Goal: Task Accomplishment & Management: Manage account settings

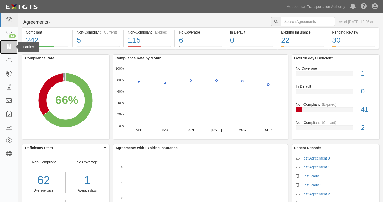
click at [9, 45] on icon at bounding box center [8, 47] width 7 height 6
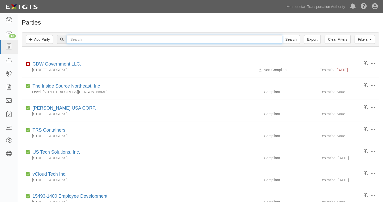
click at [106, 41] on input "text" at bounding box center [174, 39] width 215 height 9
type input "_Test"
click at [282, 35] on input "Search" at bounding box center [291, 39] width 18 height 9
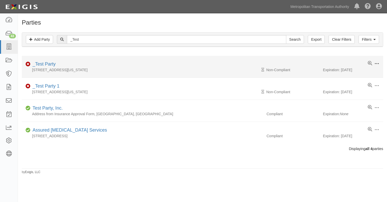
click at [377, 65] on span at bounding box center [376, 63] width 5 height 5
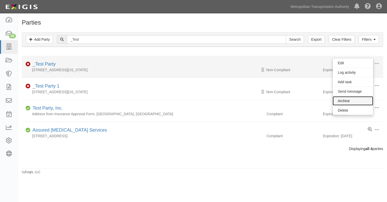
click at [346, 100] on link "Archive" at bounding box center [352, 100] width 40 height 9
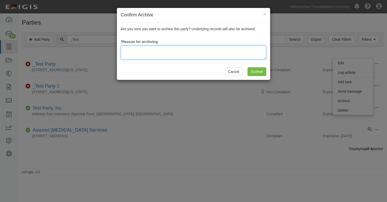
click at [148, 55] on textarea at bounding box center [193, 53] width 145 height 14
type textarea "Test"
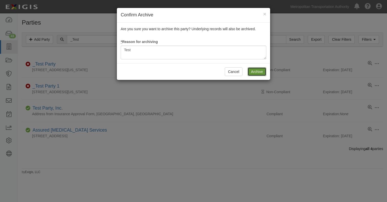
click at [262, 71] on input "Archive" at bounding box center [256, 71] width 19 height 9
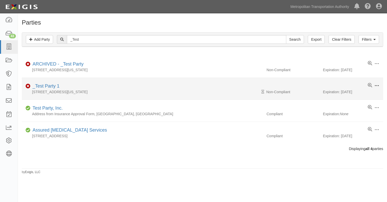
click at [376, 84] on span at bounding box center [376, 85] width 5 height 5
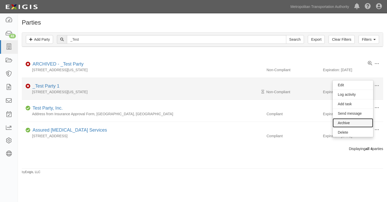
click at [348, 122] on link "Archive" at bounding box center [352, 122] width 40 height 9
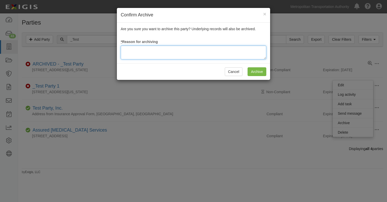
click at [214, 49] on textarea at bounding box center [193, 53] width 145 height 14
type textarea "test"
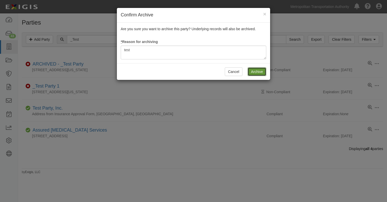
click at [257, 73] on input "Archive" at bounding box center [256, 71] width 19 height 9
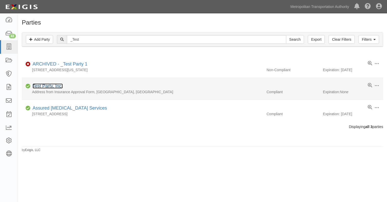
click at [46, 86] on link "Test Party, Inc." at bounding box center [48, 85] width 30 height 5
click at [376, 86] on span at bounding box center [376, 85] width 5 height 5
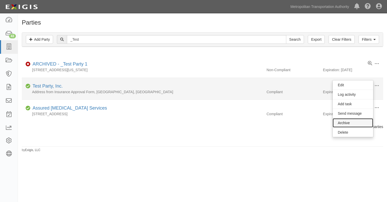
click at [344, 124] on link "Archive" at bounding box center [352, 122] width 40 height 9
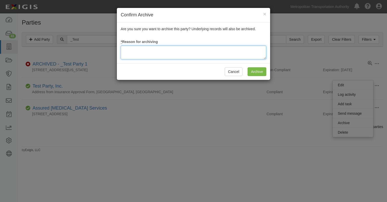
click at [175, 52] on textarea at bounding box center [193, 53] width 145 height 14
type textarea "Test"
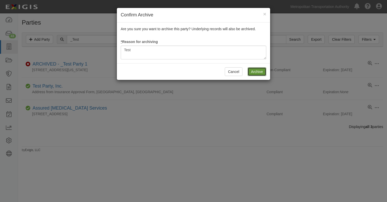
click at [255, 73] on input "Archive" at bounding box center [256, 71] width 19 height 9
click at [256, 72] on input "Archive" at bounding box center [256, 71] width 19 height 9
click at [236, 70] on button "Cancel" at bounding box center [234, 71] width 18 height 9
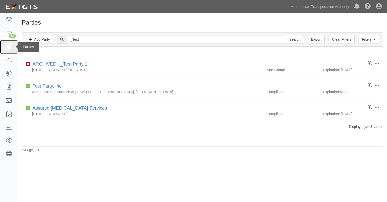
click at [11, 47] on icon at bounding box center [8, 47] width 7 height 6
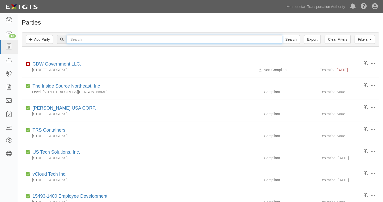
click at [88, 40] on input "text" at bounding box center [174, 39] width 215 height 9
type input "_Test"
click at [282, 35] on input "Search" at bounding box center [291, 39] width 18 height 9
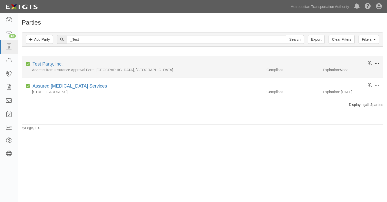
click at [377, 63] on span at bounding box center [376, 63] width 5 height 5
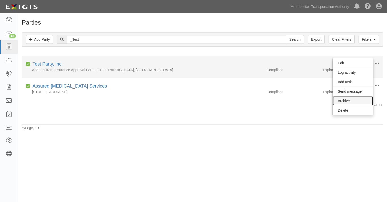
click at [344, 99] on link "Archive" at bounding box center [352, 100] width 40 height 9
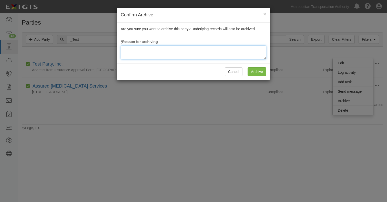
click at [160, 51] on textarea at bounding box center [193, 53] width 145 height 14
type textarea "Test"
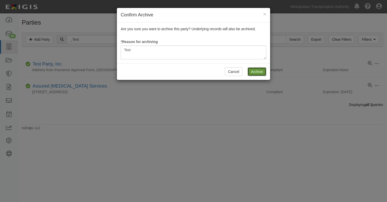
click at [251, 70] on input "Archive" at bounding box center [256, 71] width 19 height 9
click at [235, 71] on button "Cancel" at bounding box center [234, 71] width 18 height 9
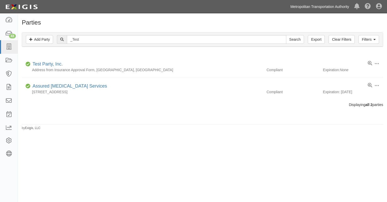
click at [311, 8] on link "Metropolitan Transportation Authority" at bounding box center [320, 7] width 64 height 10
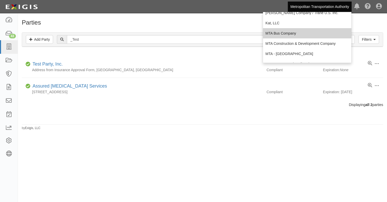
scroll to position [49, 0]
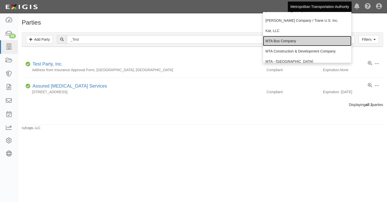
click at [296, 40] on link "MTA Bus Company" at bounding box center [307, 41] width 88 height 10
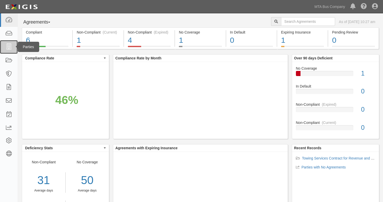
click at [9, 46] on icon at bounding box center [8, 47] width 7 height 6
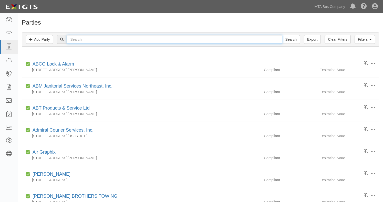
click at [104, 42] on input "text" at bounding box center [174, 39] width 215 height 9
type input "Test"
click at [282, 35] on input "Search" at bounding box center [291, 39] width 18 height 9
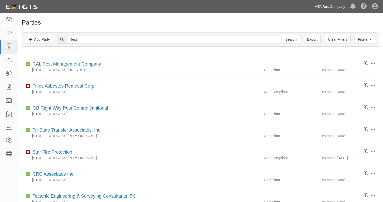
click at [335, 6] on link "MTA Bus Company" at bounding box center [330, 7] width 36 height 10
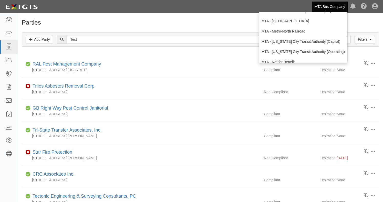
scroll to position [96, 0]
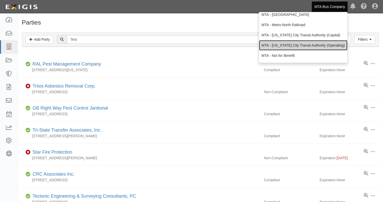
click at [292, 45] on link "MTA - [US_STATE] City Transit Authority (Operating)" at bounding box center [303, 45] width 88 height 10
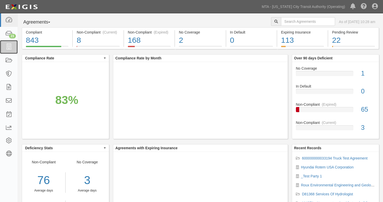
click at [9, 48] on icon at bounding box center [8, 47] width 7 height 6
drag, startPoint x: 0, startPoint y: 0, endPoint x: 9, endPoint y: 48, distance: 48.5
click at [9, 48] on icon at bounding box center [8, 47] width 7 height 6
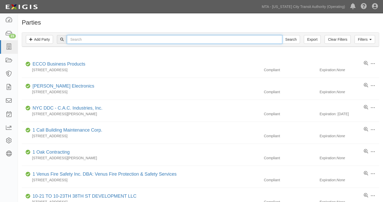
click at [79, 37] on input "text" at bounding box center [174, 39] width 215 height 9
type input "test"
click at [282, 35] on input "Search" at bounding box center [291, 39] width 18 height 9
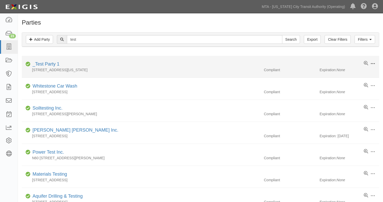
click at [372, 64] on span at bounding box center [372, 63] width 5 height 5
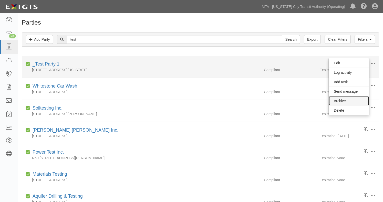
click at [343, 100] on link "Archive" at bounding box center [349, 100] width 40 height 9
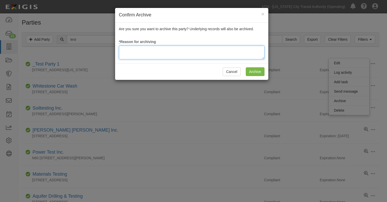
click at [161, 49] on textarea at bounding box center [191, 53] width 145 height 14
type textarea "tst"
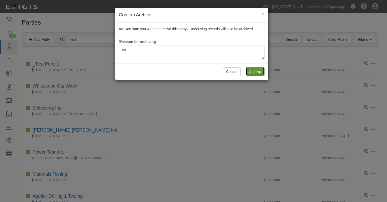
click at [247, 71] on input "Archive" at bounding box center [255, 71] width 19 height 9
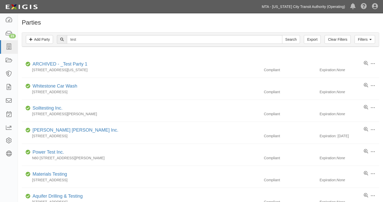
click at [309, 6] on link "MTA - [US_STATE] City Transit Authority (Operating)" at bounding box center [303, 7] width 88 height 10
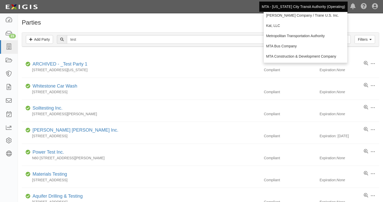
scroll to position [51, 0]
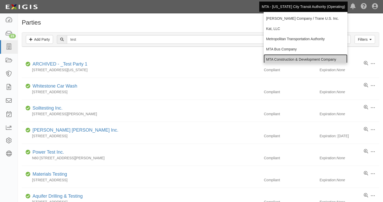
click at [290, 58] on link "MTA Construction & Development Company" at bounding box center [305, 59] width 84 height 10
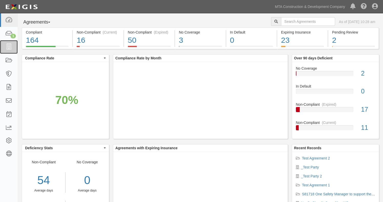
click at [12, 47] on icon at bounding box center [8, 47] width 7 height 6
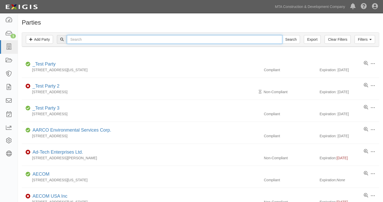
click at [98, 37] on input "text" at bounding box center [174, 39] width 215 height 9
type input "test"
click at [282, 35] on input "Search" at bounding box center [291, 39] width 18 height 9
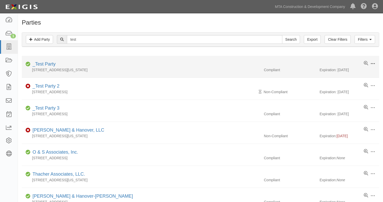
click at [374, 63] on span at bounding box center [372, 63] width 5 height 5
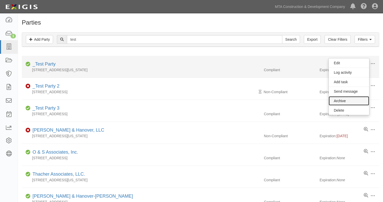
click at [344, 99] on link "Archive" at bounding box center [349, 100] width 40 height 9
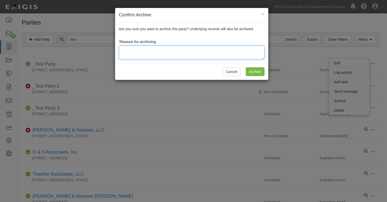
click at [223, 53] on textarea at bounding box center [191, 53] width 145 height 14
type textarea "test"
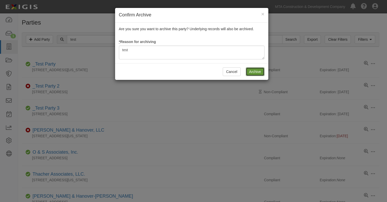
click at [254, 70] on input "Archive" at bounding box center [255, 71] width 19 height 9
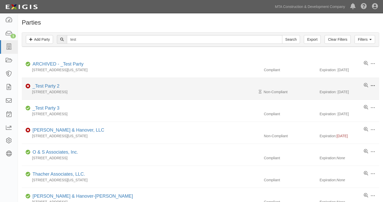
click at [373, 85] on span at bounding box center [372, 85] width 5 height 5
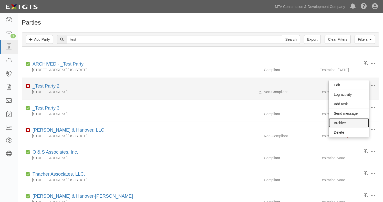
click at [337, 122] on link "Archive" at bounding box center [349, 122] width 40 height 9
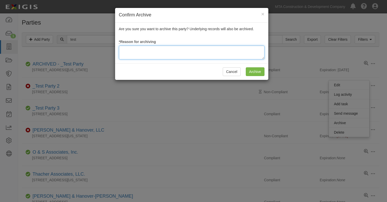
click at [197, 50] on textarea at bounding box center [191, 53] width 145 height 14
type textarea "test"
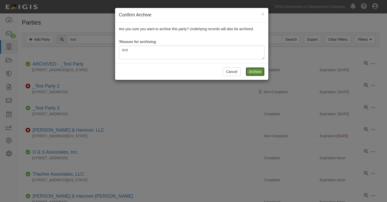
click at [255, 72] on input "Archive" at bounding box center [255, 71] width 19 height 9
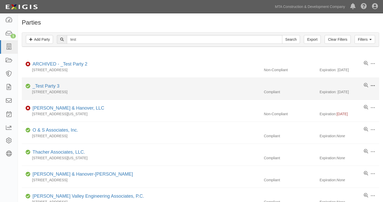
click at [374, 86] on span at bounding box center [372, 85] width 5 height 5
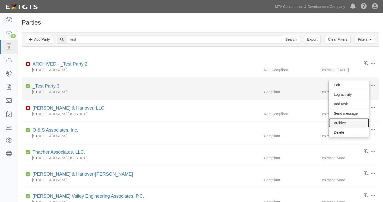
click at [339, 122] on link "Archive" at bounding box center [349, 122] width 40 height 9
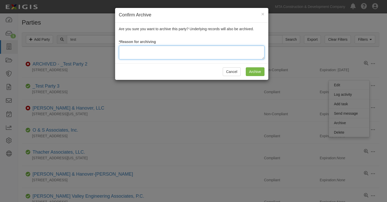
click at [167, 48] on textarea at bounding box center [191, 53] width 145 height 14
type textarea "test"
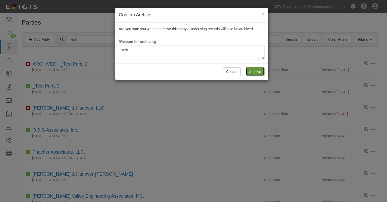
click at [250, 71] on input "Archive" at bounding box center [255, 71] width 19 height 9
